Goal: Find specific page/section

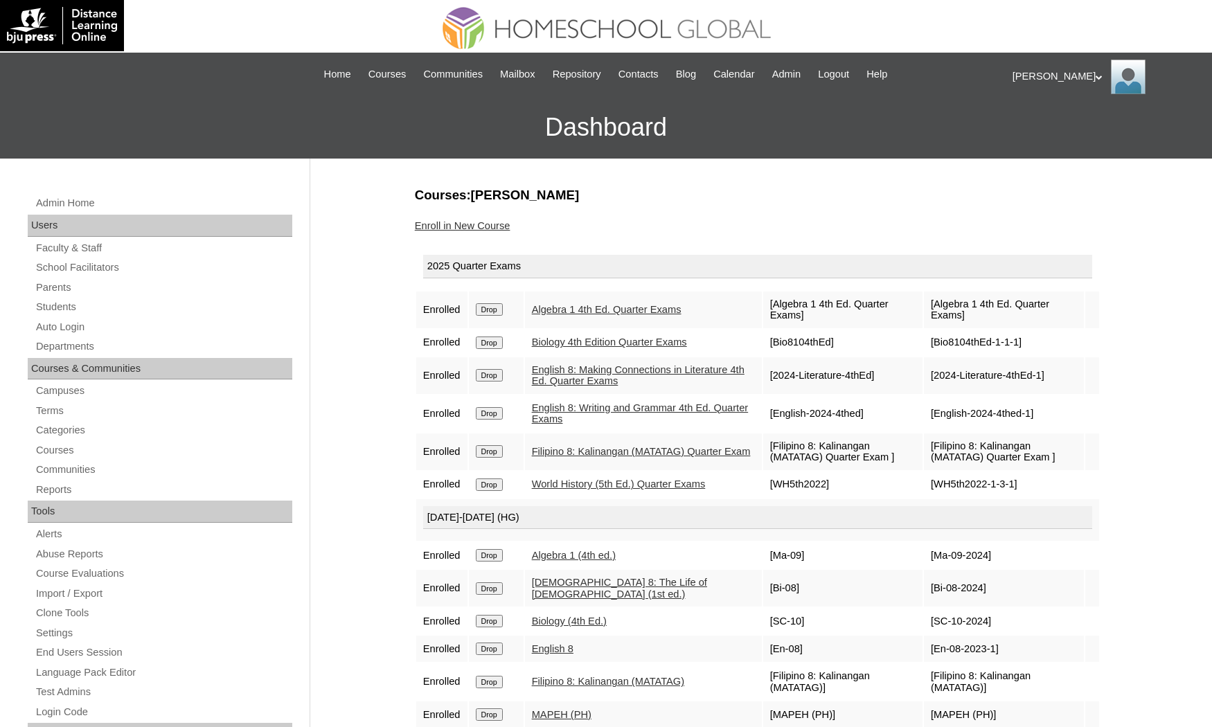
scroll to position [104, 0]
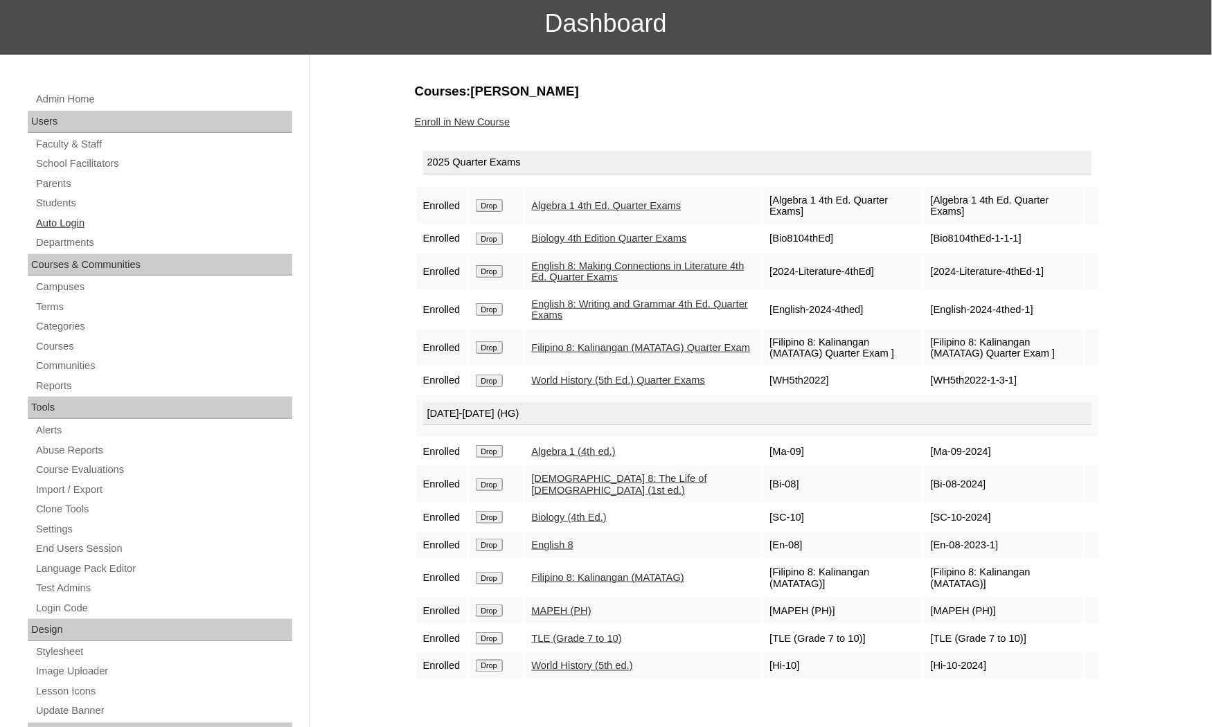
click at [82, 227] on link "Auto Login" at bounding box center [164, 223] width 258 height 17
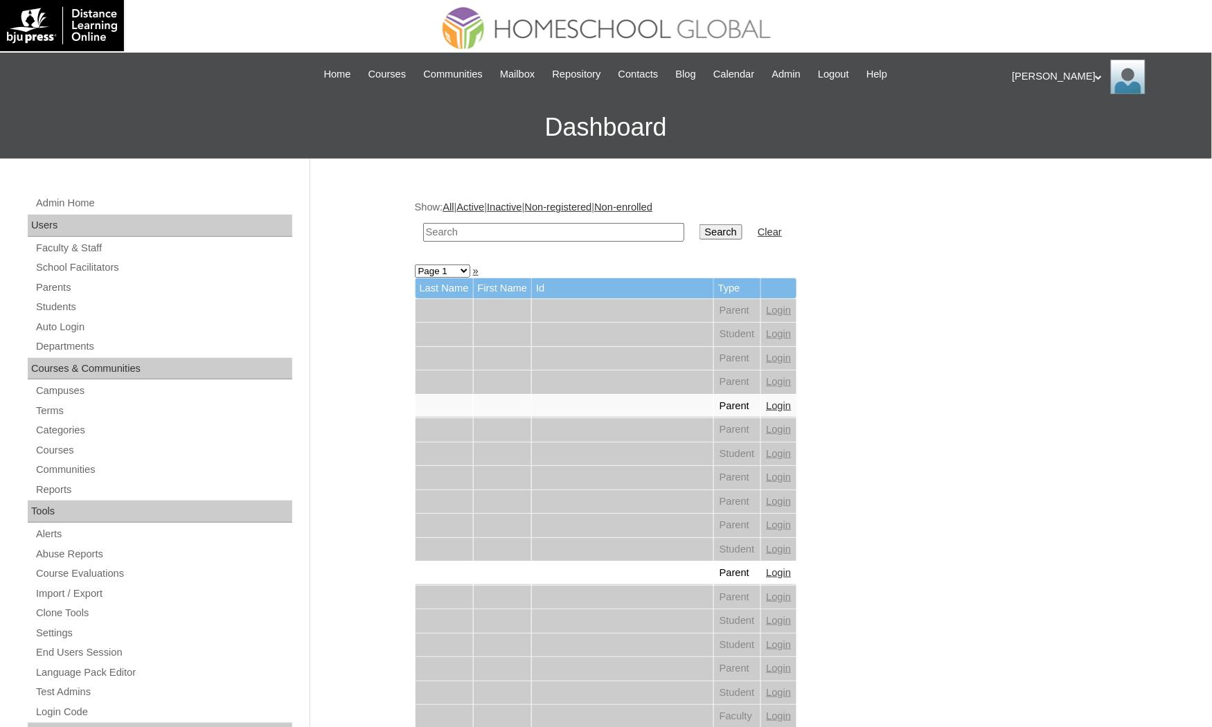
click at [479, 223] on input "text" at bounding box center [553, 232] width 261 height 19
paste input "MHP00206-TECHPH2021"
type input "MHP00206-TECHPH2021"
click at [699, 224] on input "Search" at bounding box center [720, 231] width 43 height 15
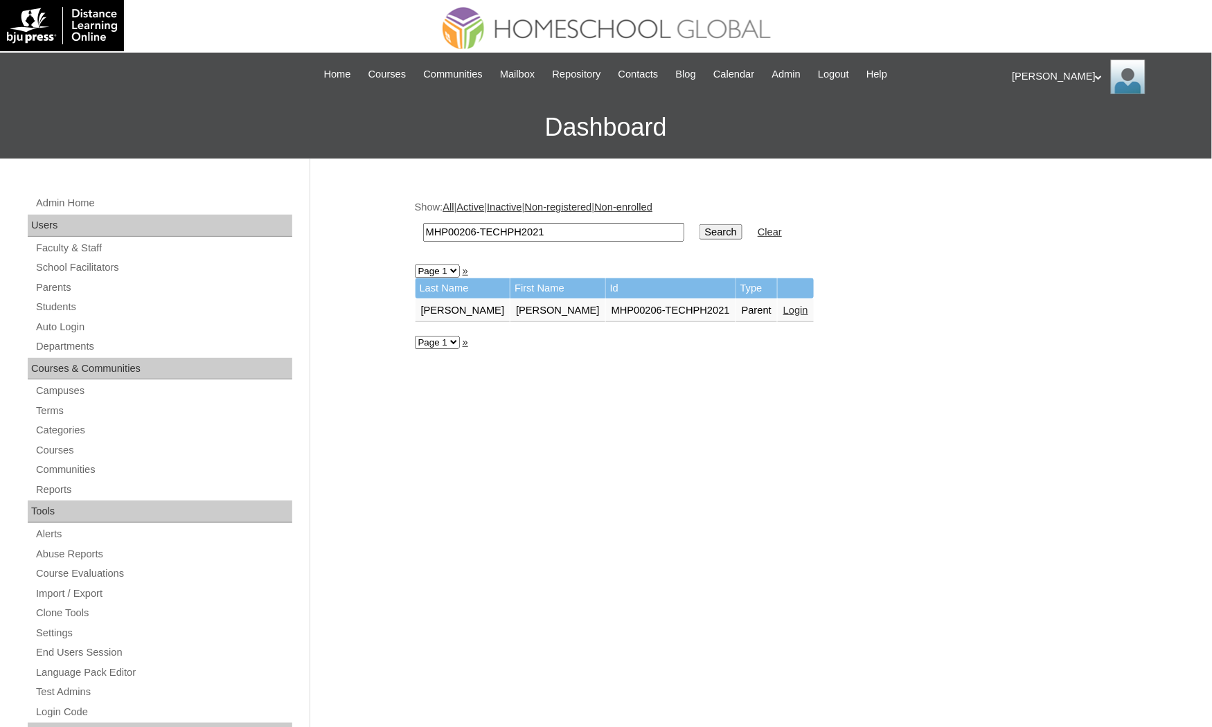
click at [783, 306] on link "Login" at bounding box center [795, 310] width 25 height 11
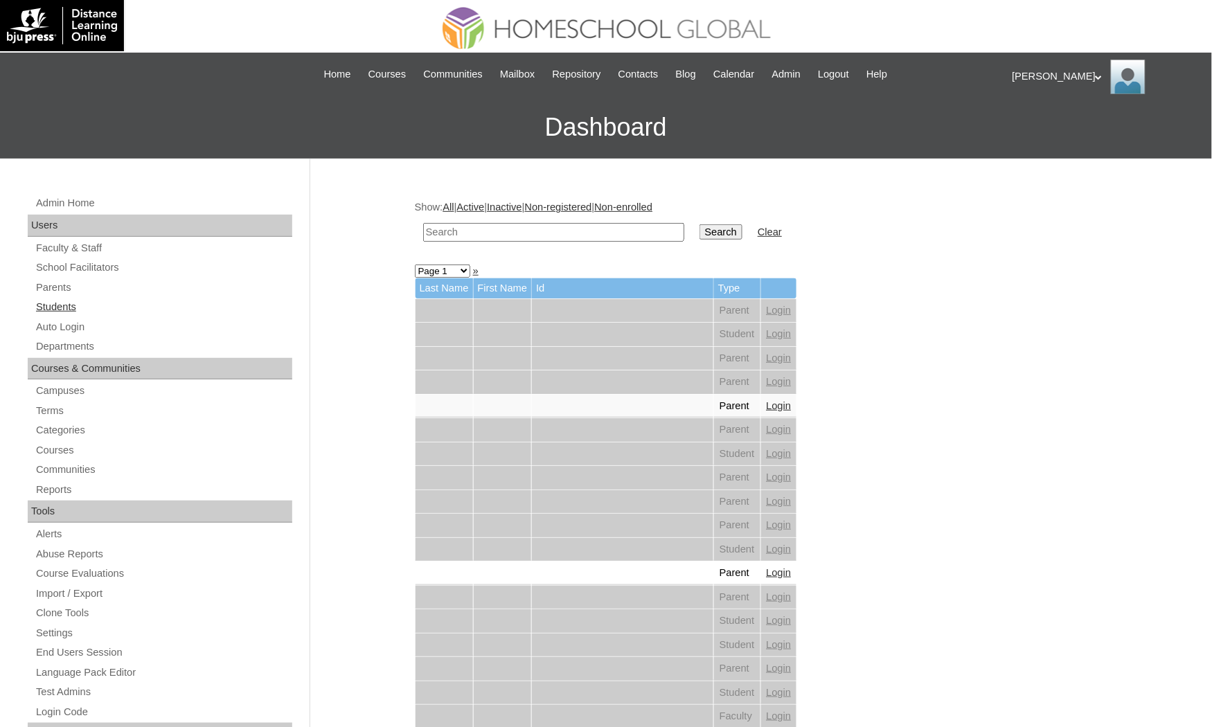
click at [82, 301] on link "Students" at bounding box center [164, 306] width 258 height 17
